Goal: Task Accomplishment & Management: Manage account settings

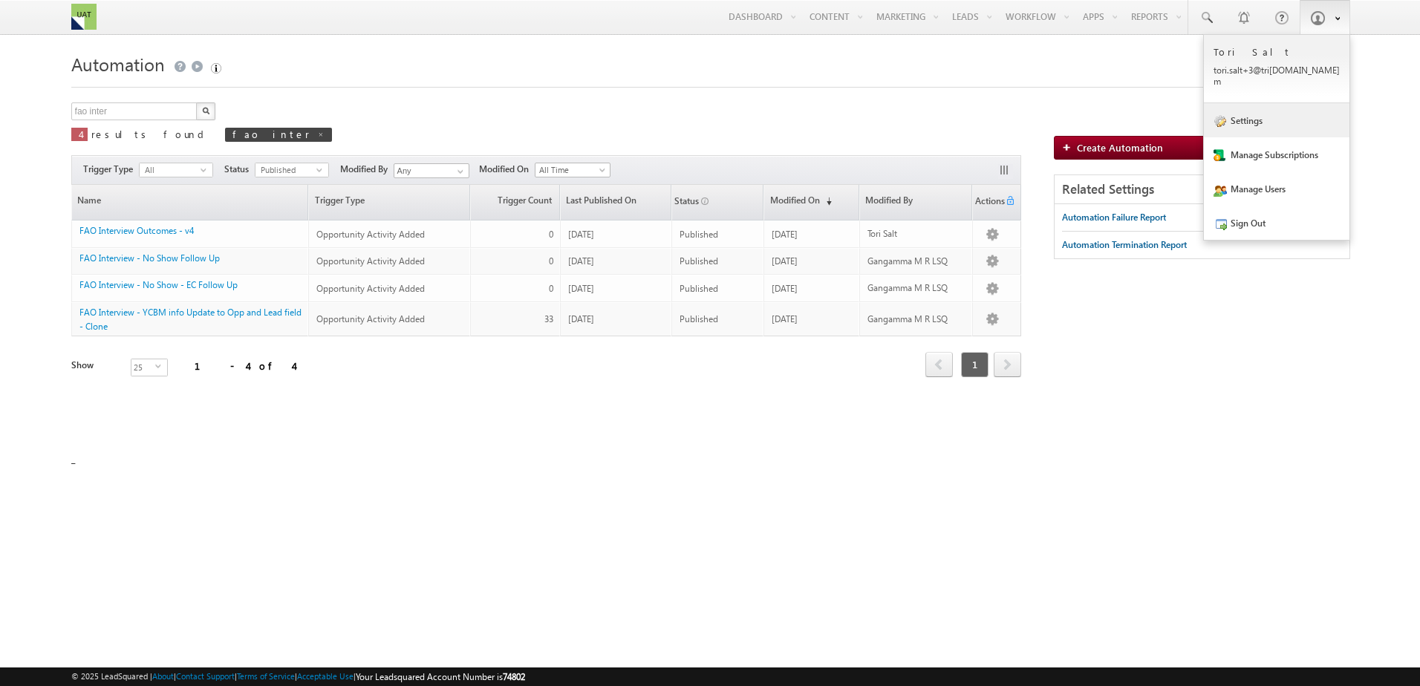
click at [1269, 112] on link "Settings" at bounding box center [1277, 120] width 146 height 34
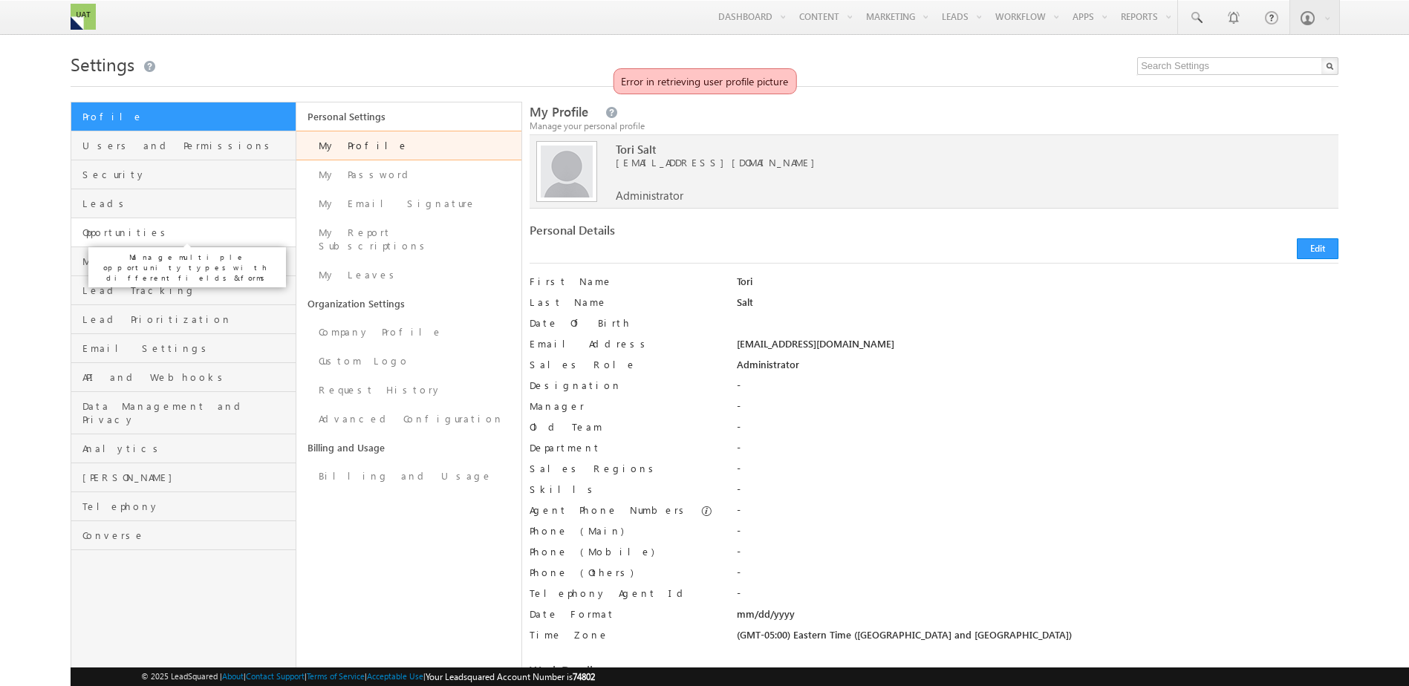
click at [177, 232] on span "Opportunities" at bounding box center [186, 232] width 209 height 13
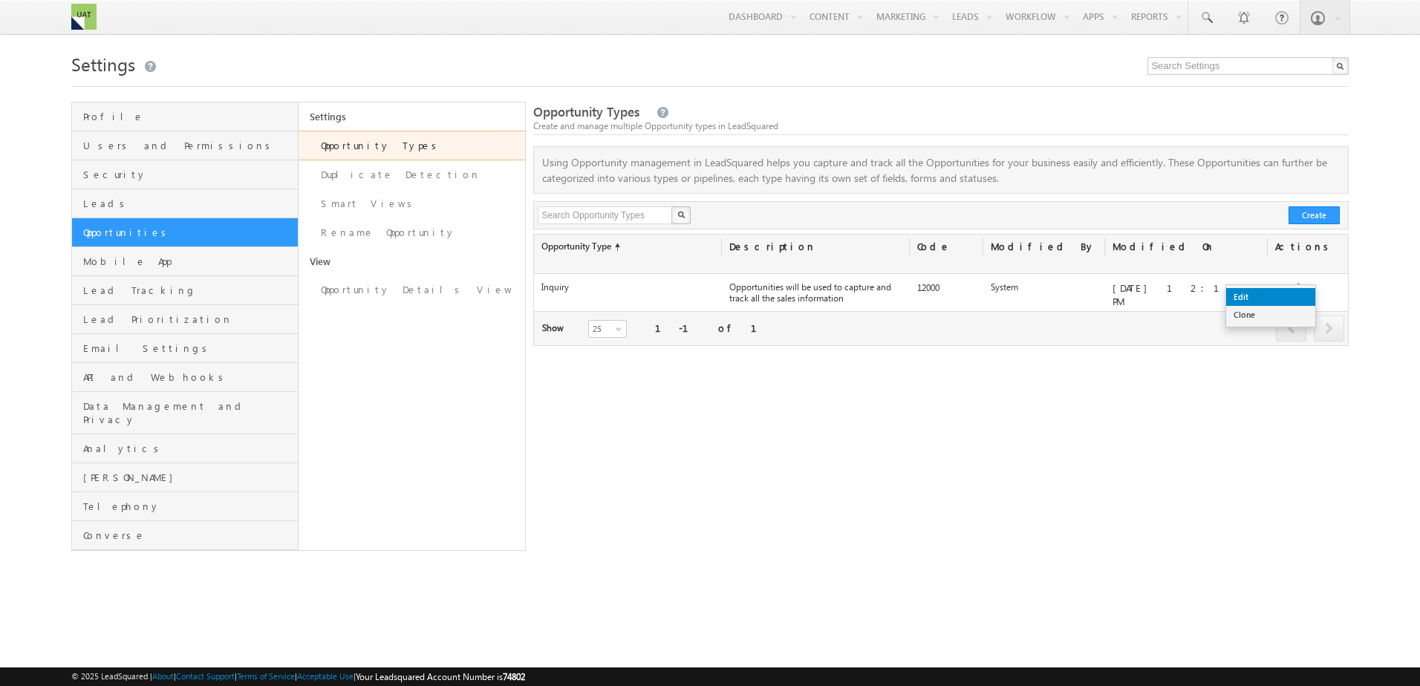
click at [1263, 296] on link "Edit" at bounding box center [1270, 297] width 89 height 18
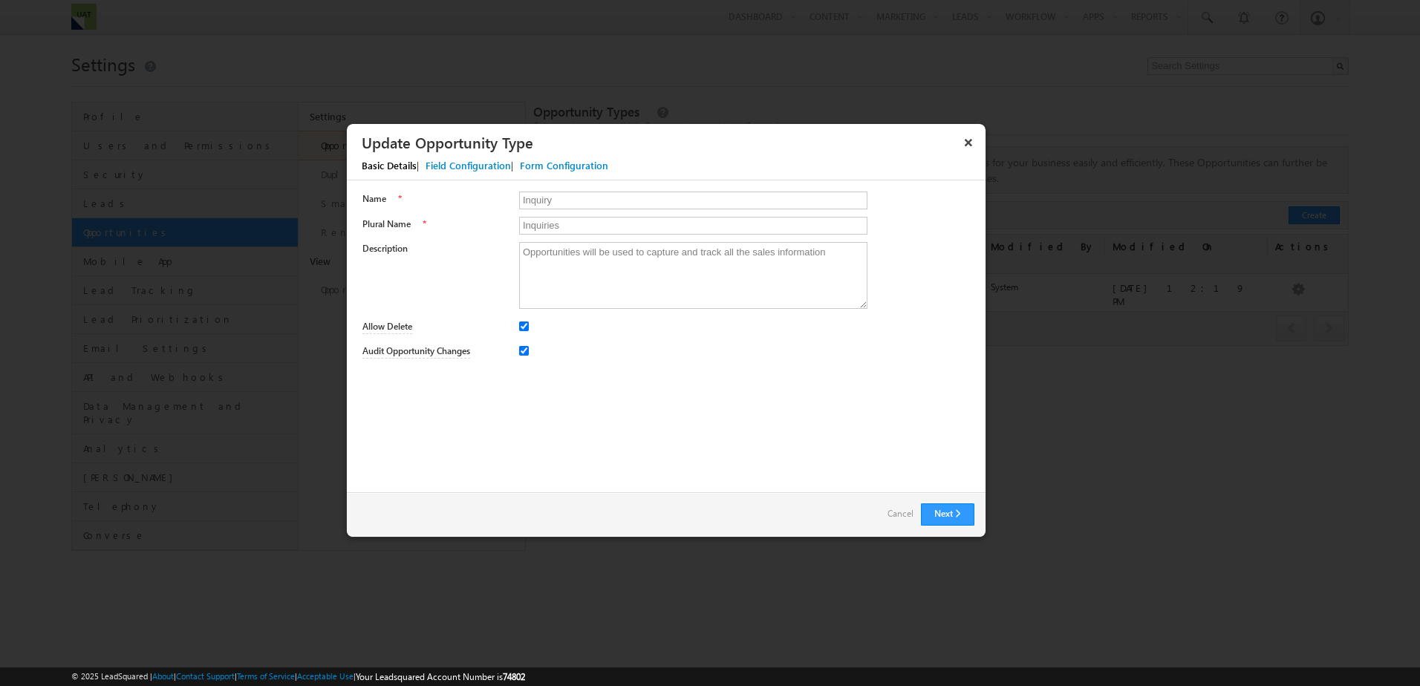
click at [474, 165] on div "Field Configuration" at bounding box center [468, 165] width 85 height 13
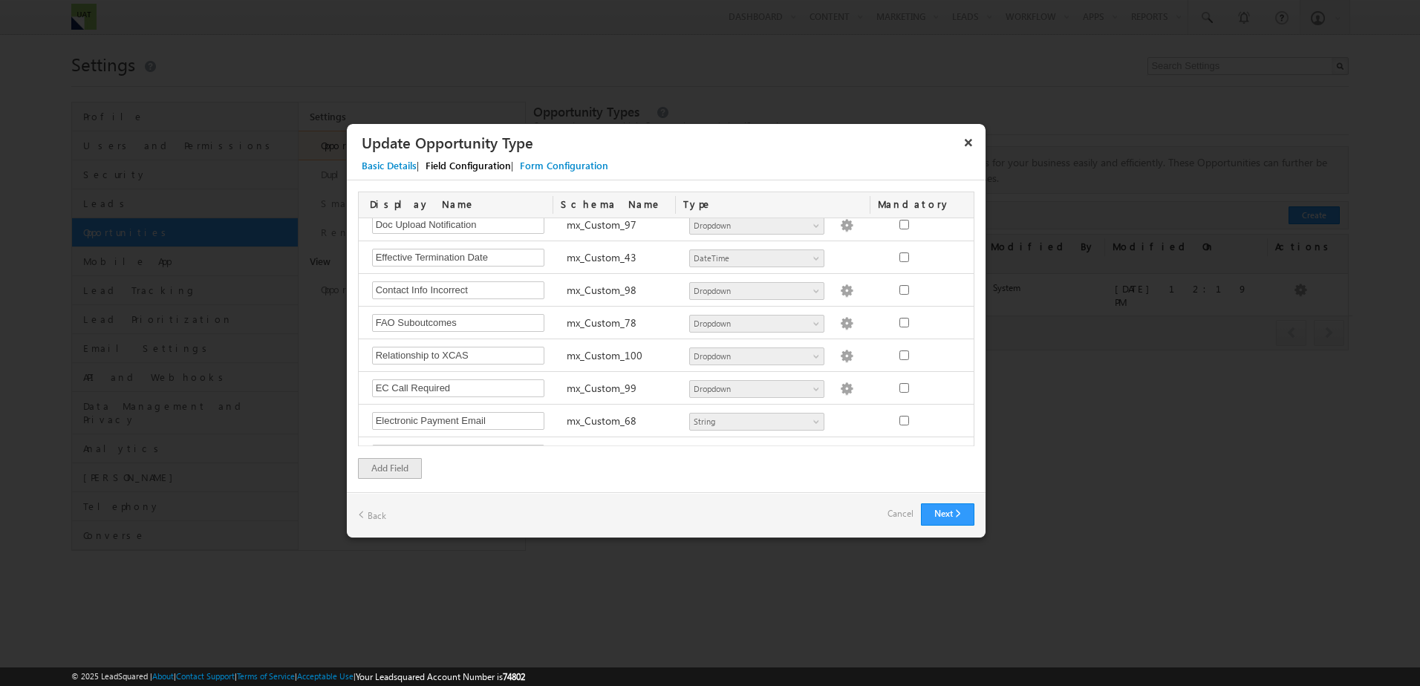
scroll to position [3105, 0]
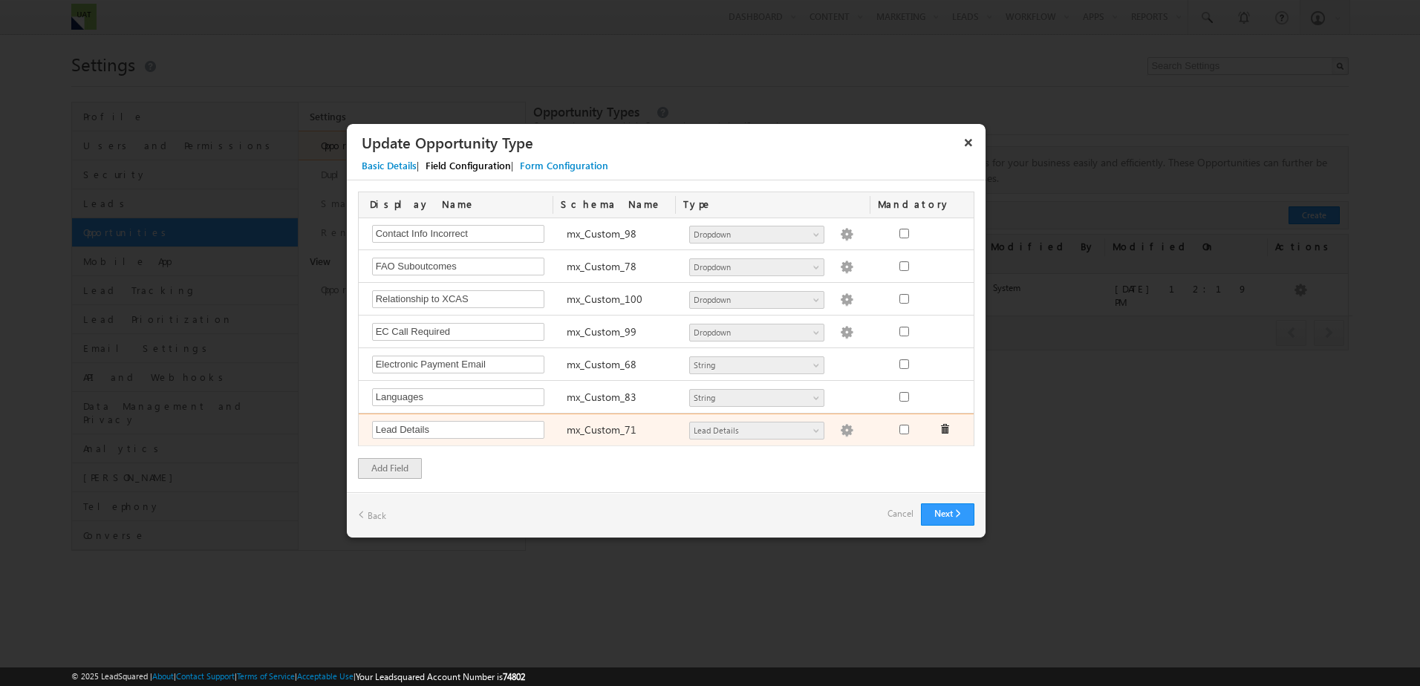
click at [840, 430] on img at bounding box center [846, 430] width 13 height 13
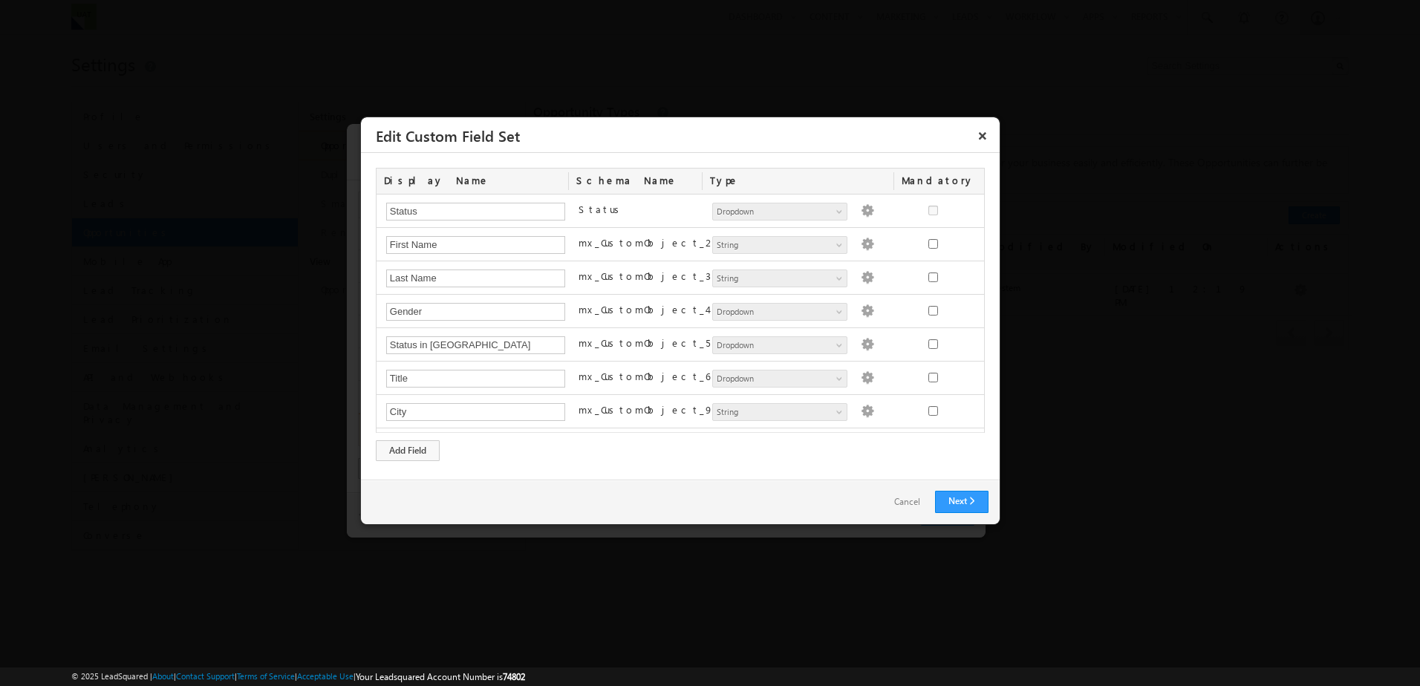
scroll to position [798, 0]
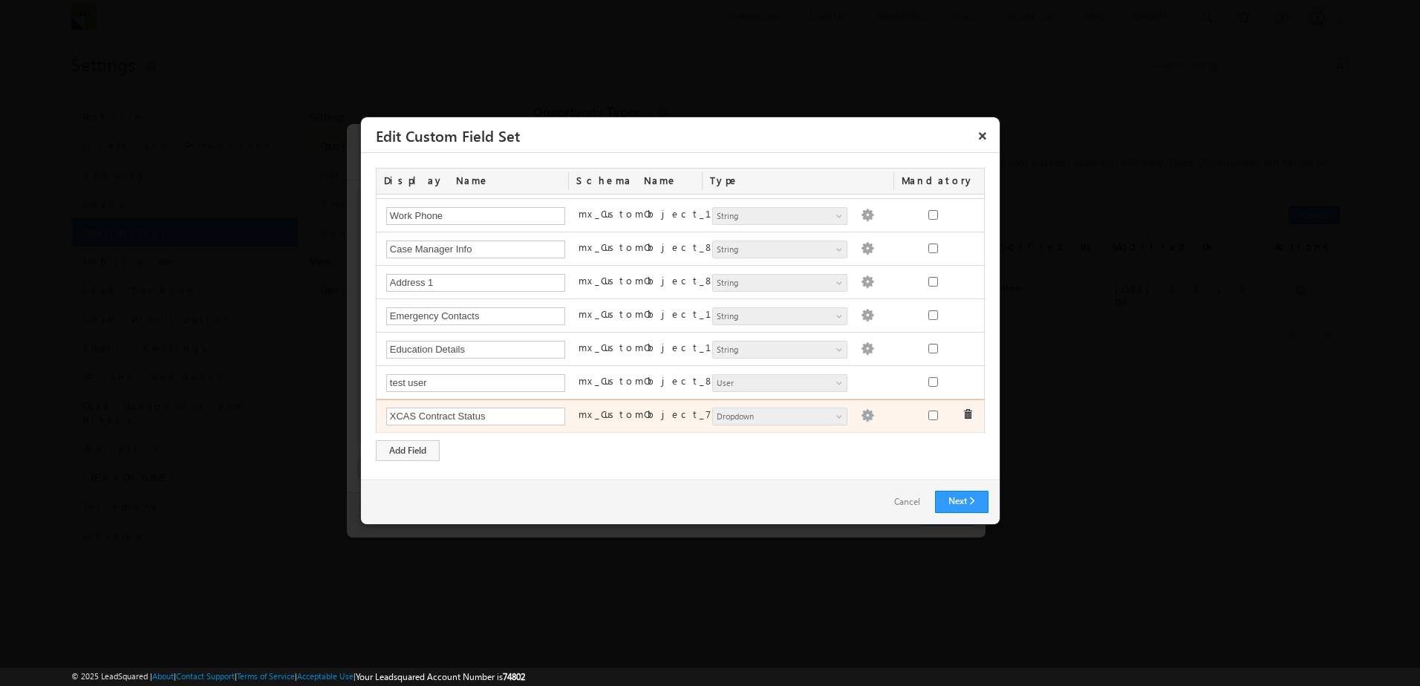
click at [861, 418] on img at bounding box center [867, 415] width 13 height 13
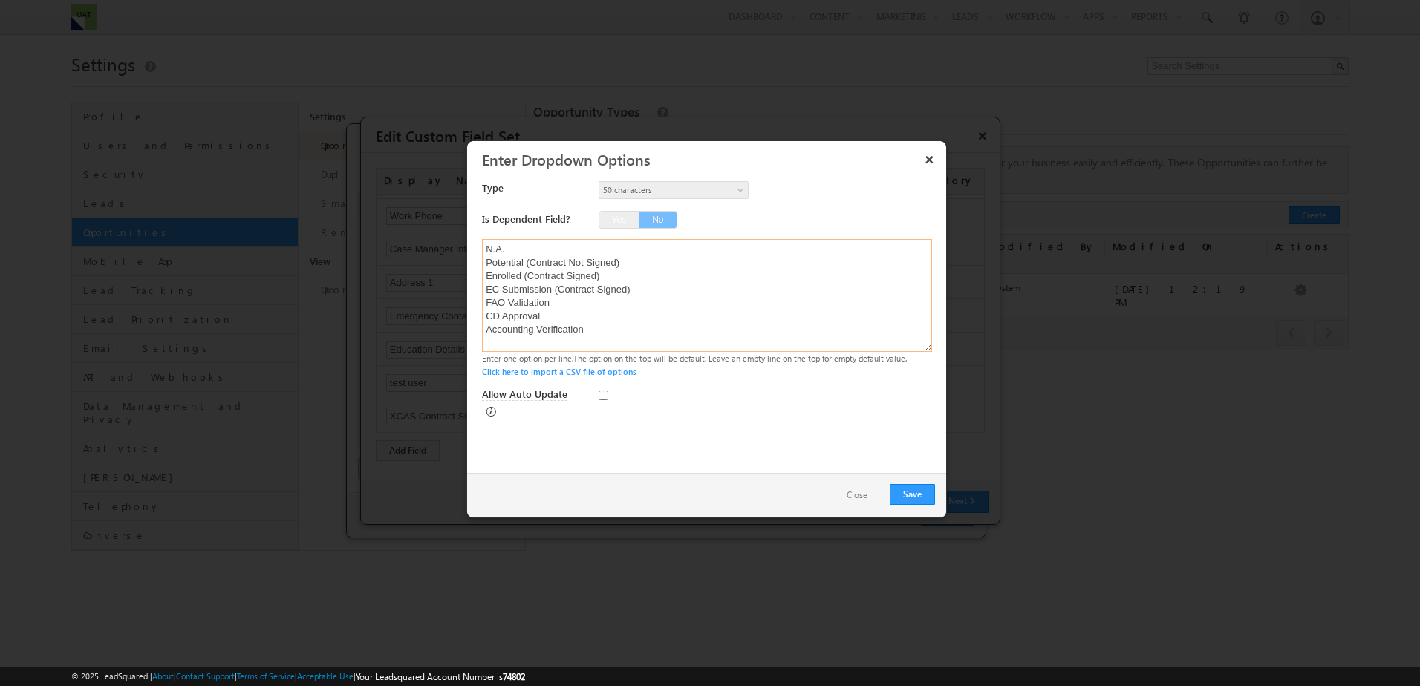
drag, startPoint x: 596, startPoint y: 341, endPoint x: 418, endPoint y: 219, distance: 215.9
click at [418, 219] on body "Menu Tori Salt tori. salt+ 3@tri [DOMAIN_NAME] m" at bounding box center [710, 286] width 1420 height 573
click at [856, 499] on button "Close" at bounding box center [857, 496] width 51 height 22
